Goal: Task Accomplishment & Management: Complete application form

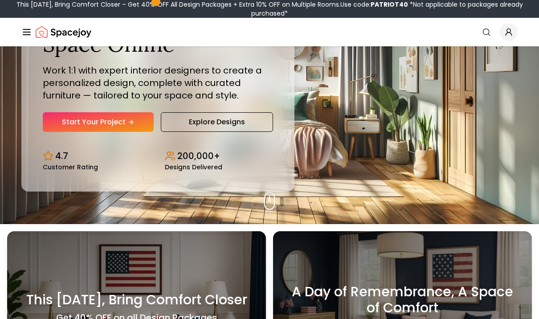
scroll to position [95, 0]
click at [86, 132] on link "Start Your Project" at bounding box center [98, 122] width 111 height 20
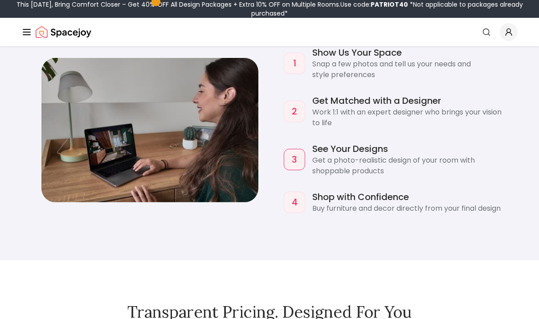
scroll to position [841, 0]
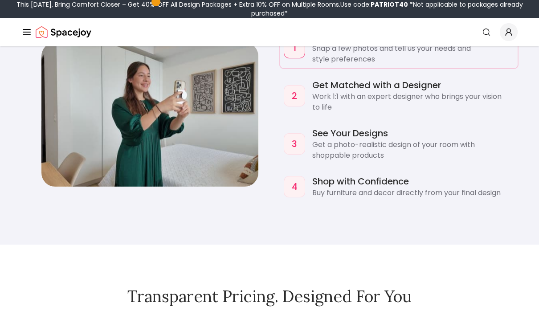
click at [464, 65] on p "Snap a few photos and tell us your needs and style preferences" at bounding box center [413, 53] width 202 height 21
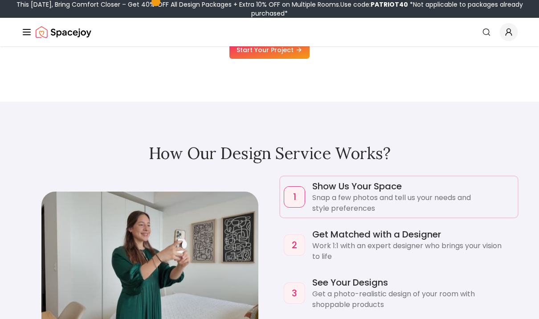
scroll to position [679, 0]
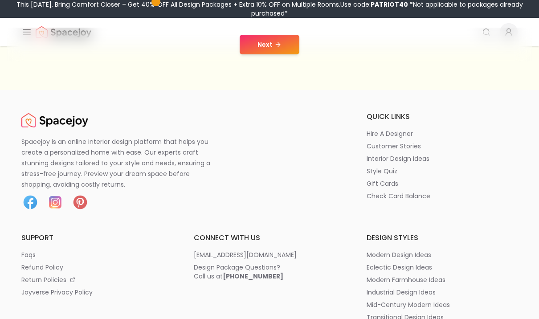
scroll to position [232, 0]
click at [275, 48] on icon at bounding box center [278, 44] width 7 height 7
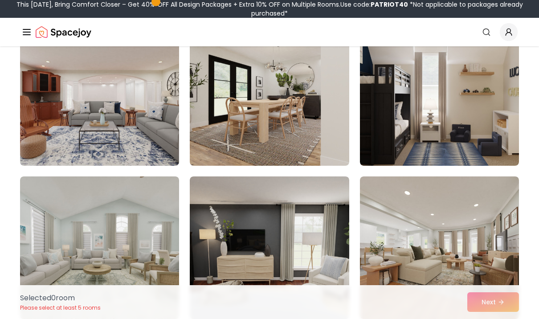
scroll to position [1478, 0]
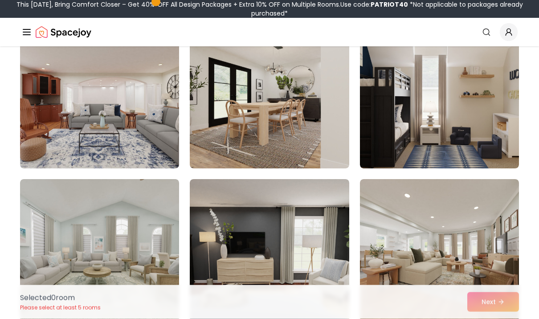
click at [58, 143] on img at bounding box center [99, 97] width 159 height 143
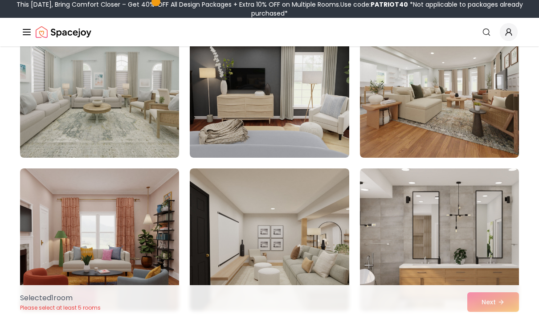
scroll to position [1625, 0]
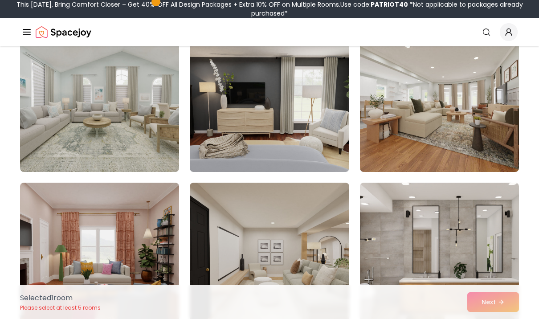
click at [502, 134] on img at bounding box center [439, 100] width 159 height 143
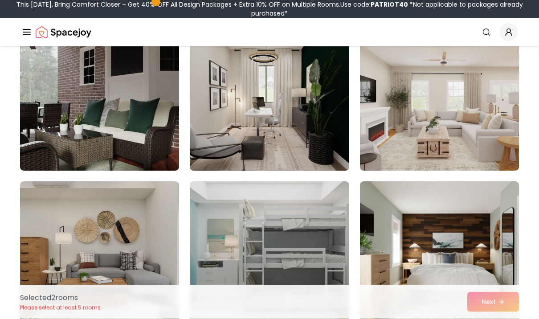
scroll to position [2393, 0]
click at [500, 153] on img at bounding box center [439, 99] width 159 height 143
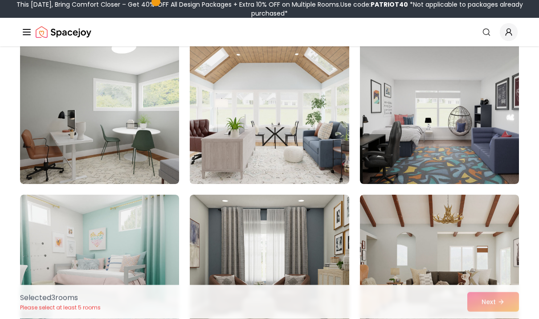
scroll to position [4527, 0]
click at [239, 128] on img at bounding box center [269, 112] width 159 height 143
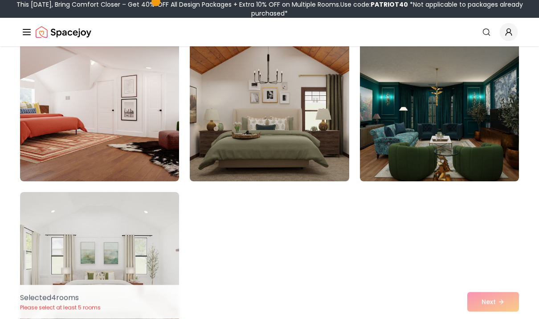
scroll to position [4989, 0]
click at [489, 129] on img at bounding box center [439, 110] width 159 height 143
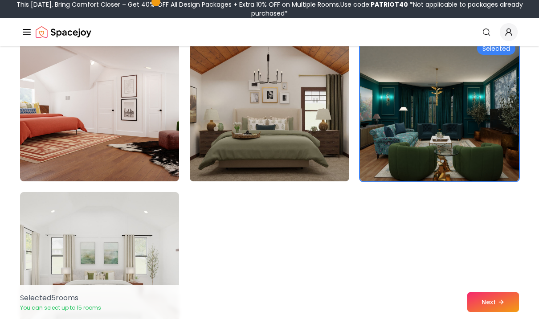
click at [491, 153] on img at bounding box center [439, 110] width 159 height 143
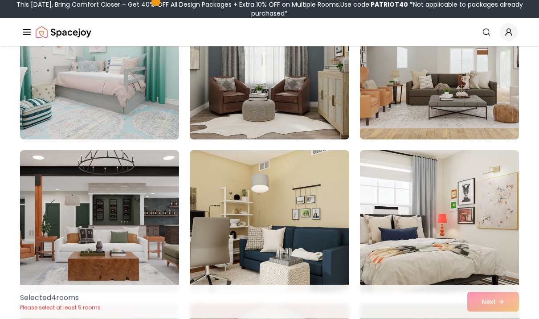
scroll to position [4725, 0]
click at [95, 189] on img at bounding box center [99, 221] width 159 height 143
